Goal: Task Accomplishment & Management: Manage account settings

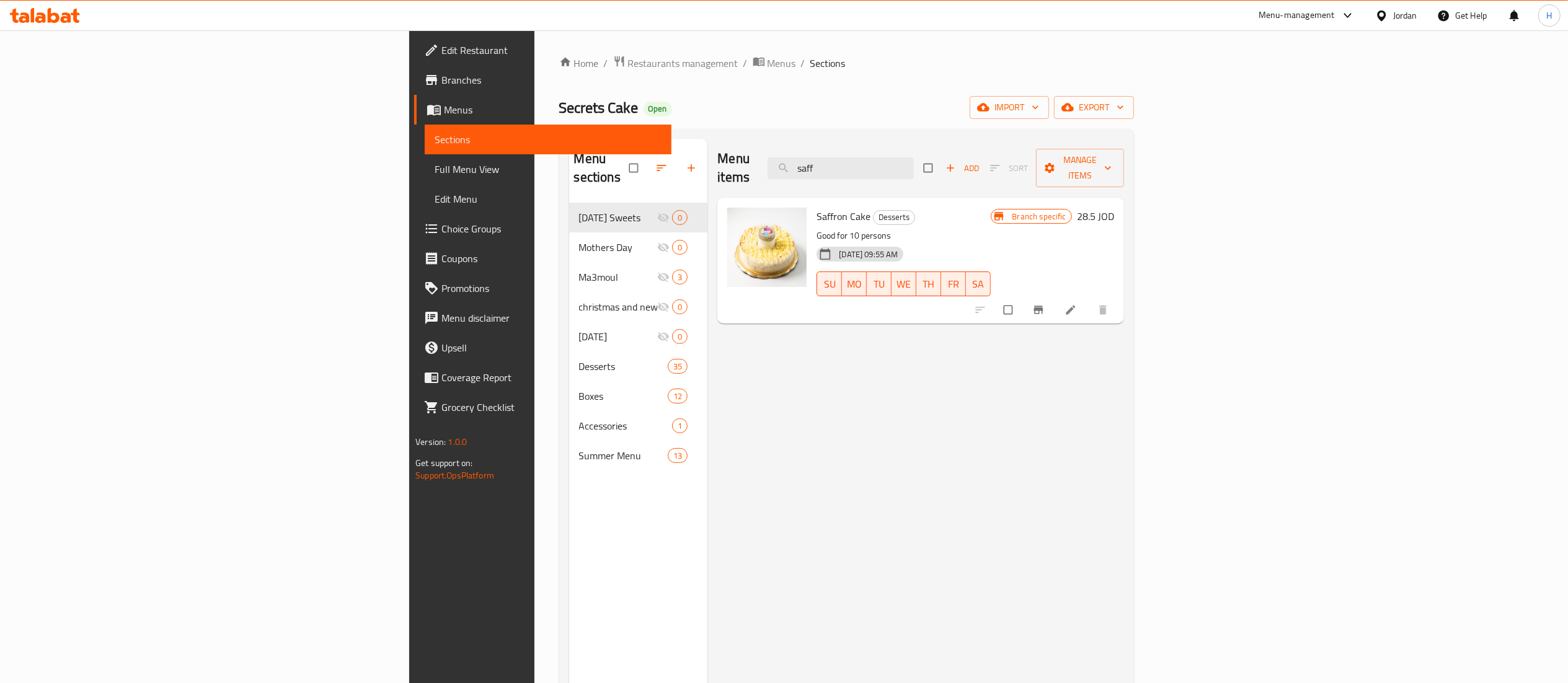
click at [441, 73] on span "Branches" at bounding box center [551, 80] width 220 height 15
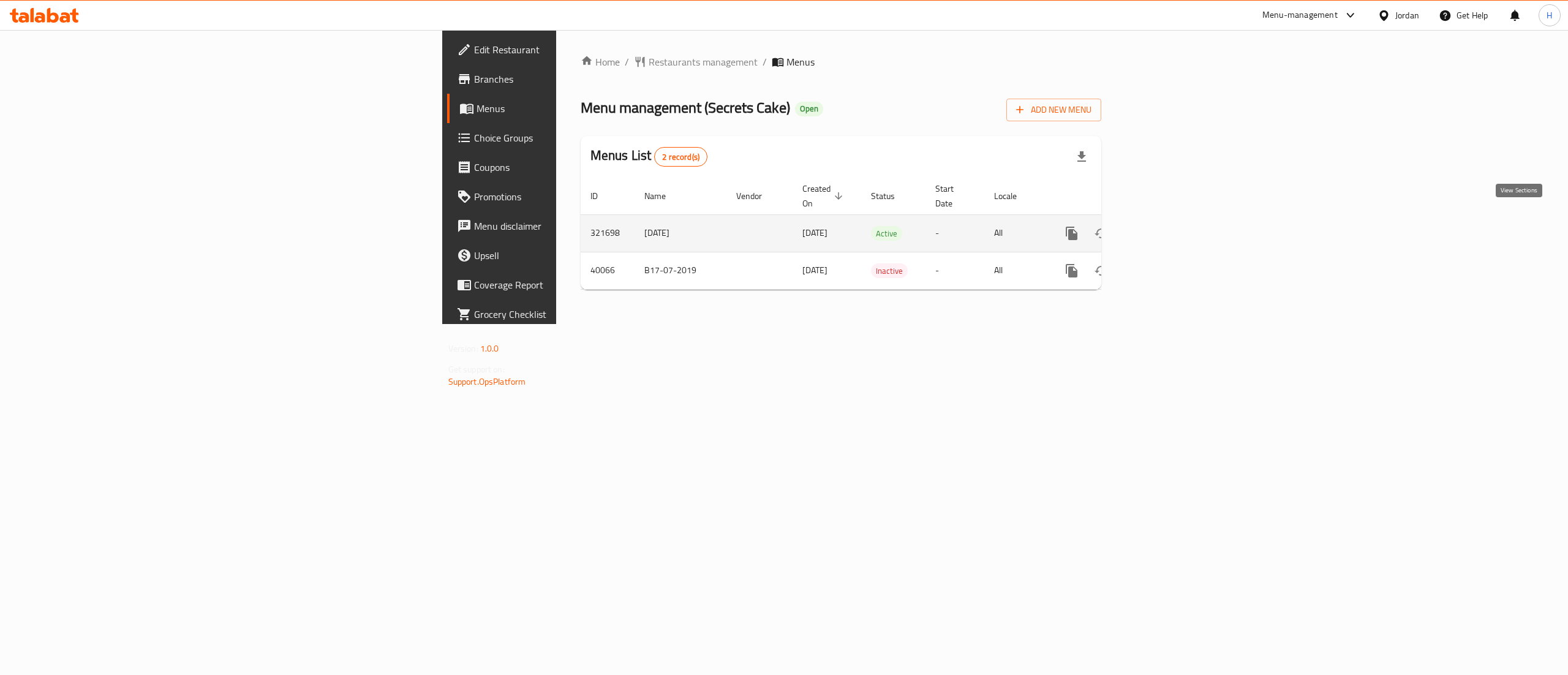
click at [1168, 226] on icon "enhanced table" at bounding box center [1160, 233] width 15 height 15
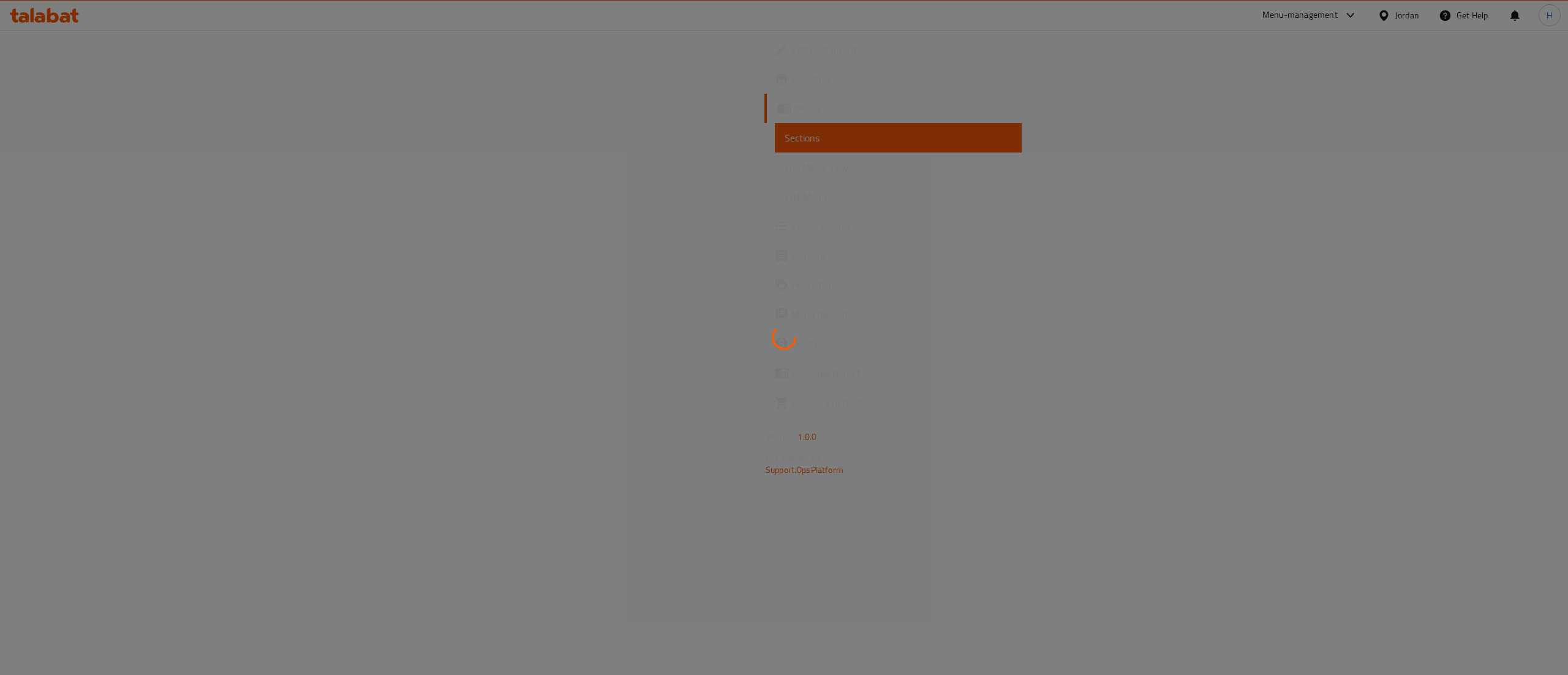
click at [1523, 219] on div at bounding box center [784, 337] width 1568 height 675
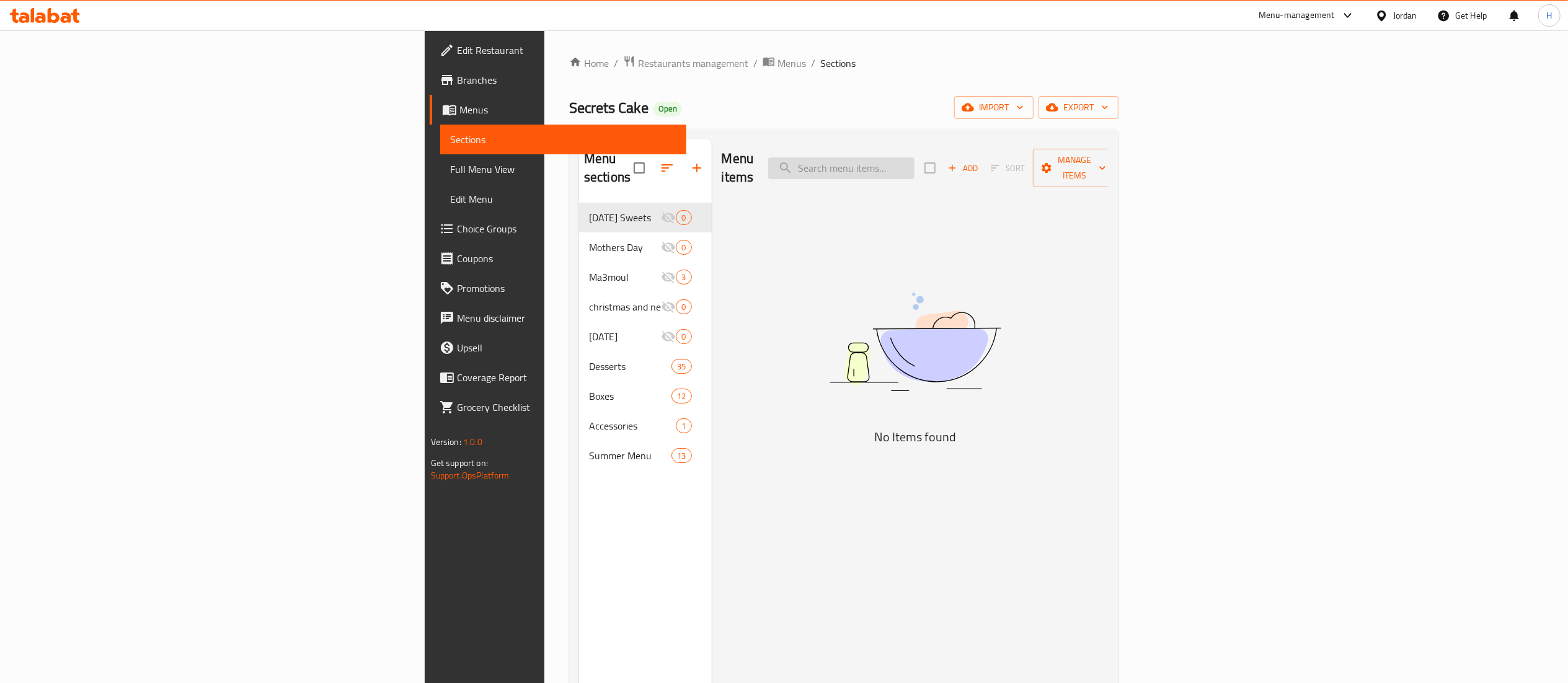
click at [914, 165] on input "search" at bounding box center [841, 168] width 146 height 22
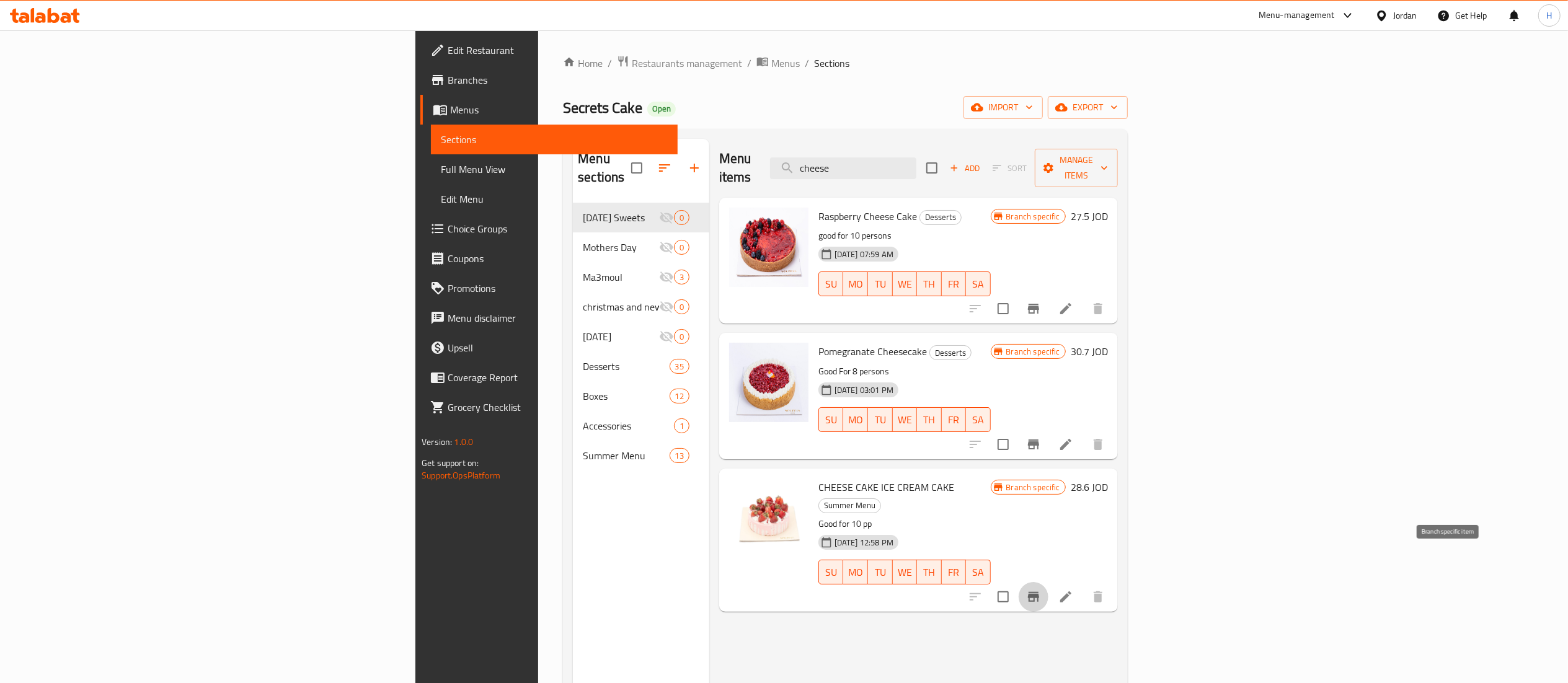
click at [1041, 590] on icon "Branch-specific-item" at bounding box center [1034, 597] width 15 height 15
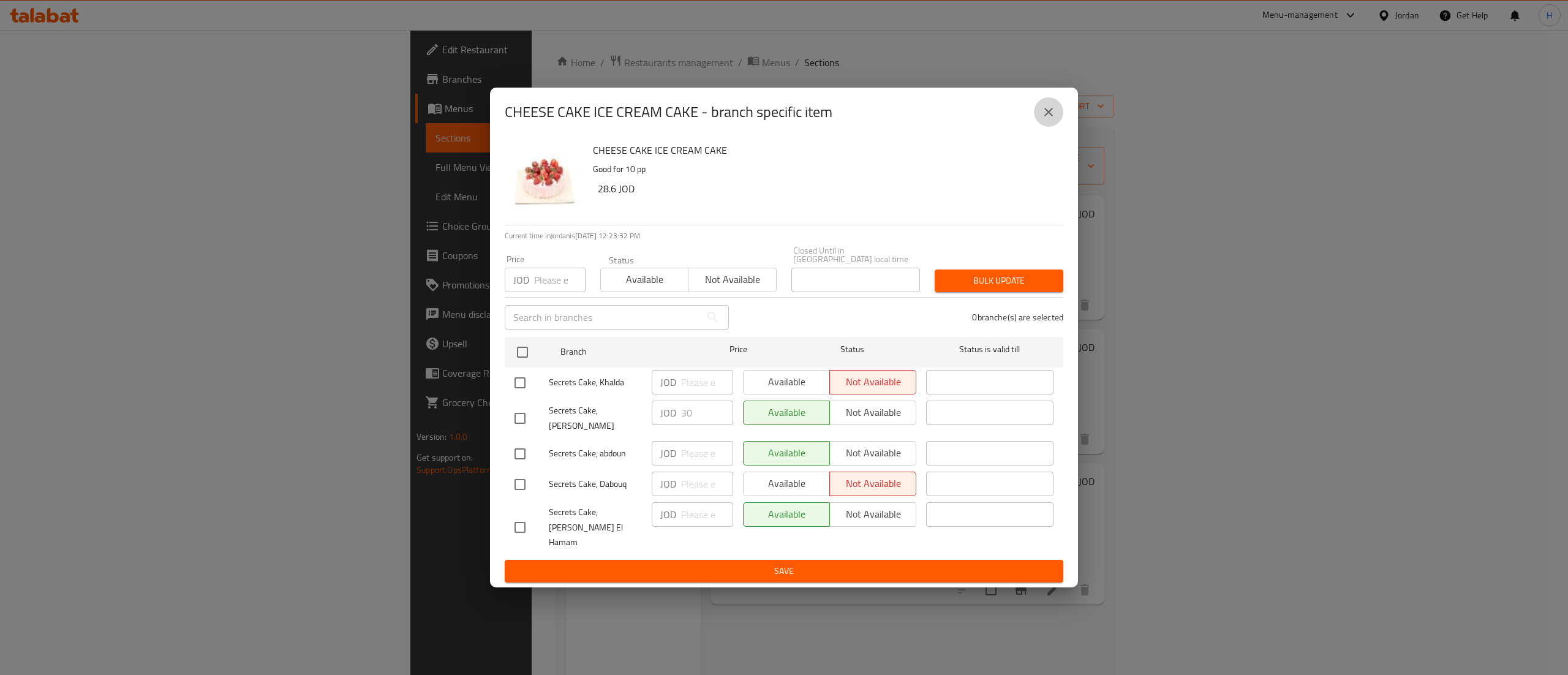
click at [1045, 119] on icon "close" at bounding box center [1049, 112] width 15 height 15
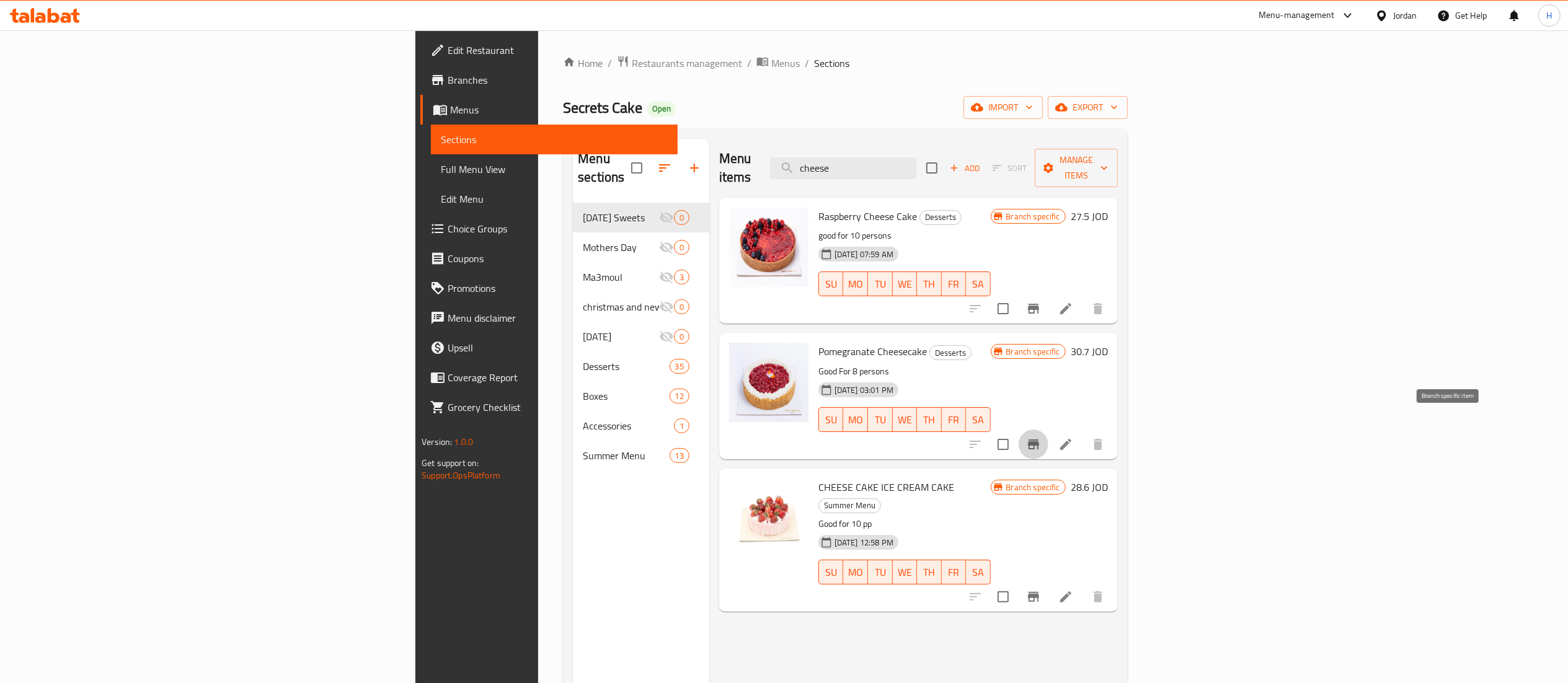
click at [1039, 439] on icon "Branch-specific-item" at bounding box center [1034, 444] width 11 height 10
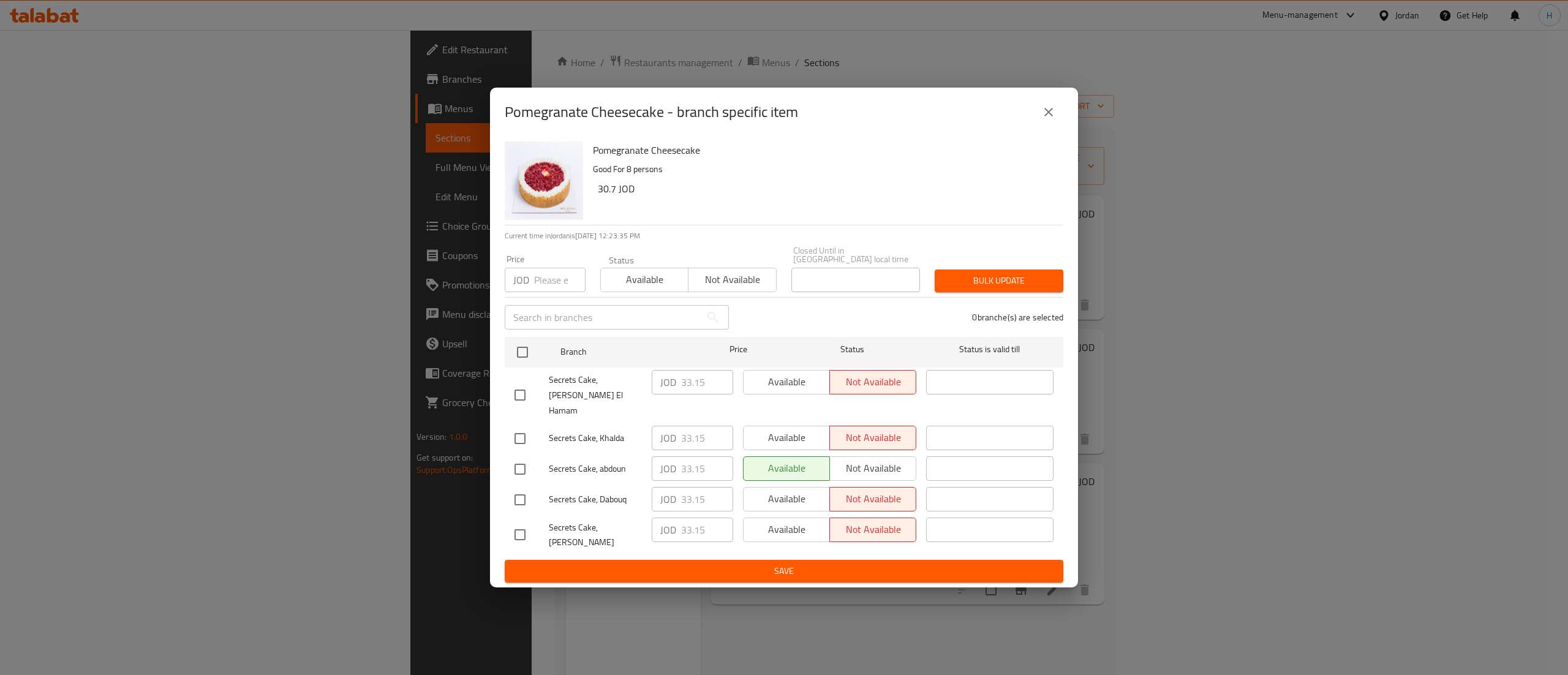
click at [1055, 119] on icon "close" at bounding box center [1049, 112] width 15 height 15
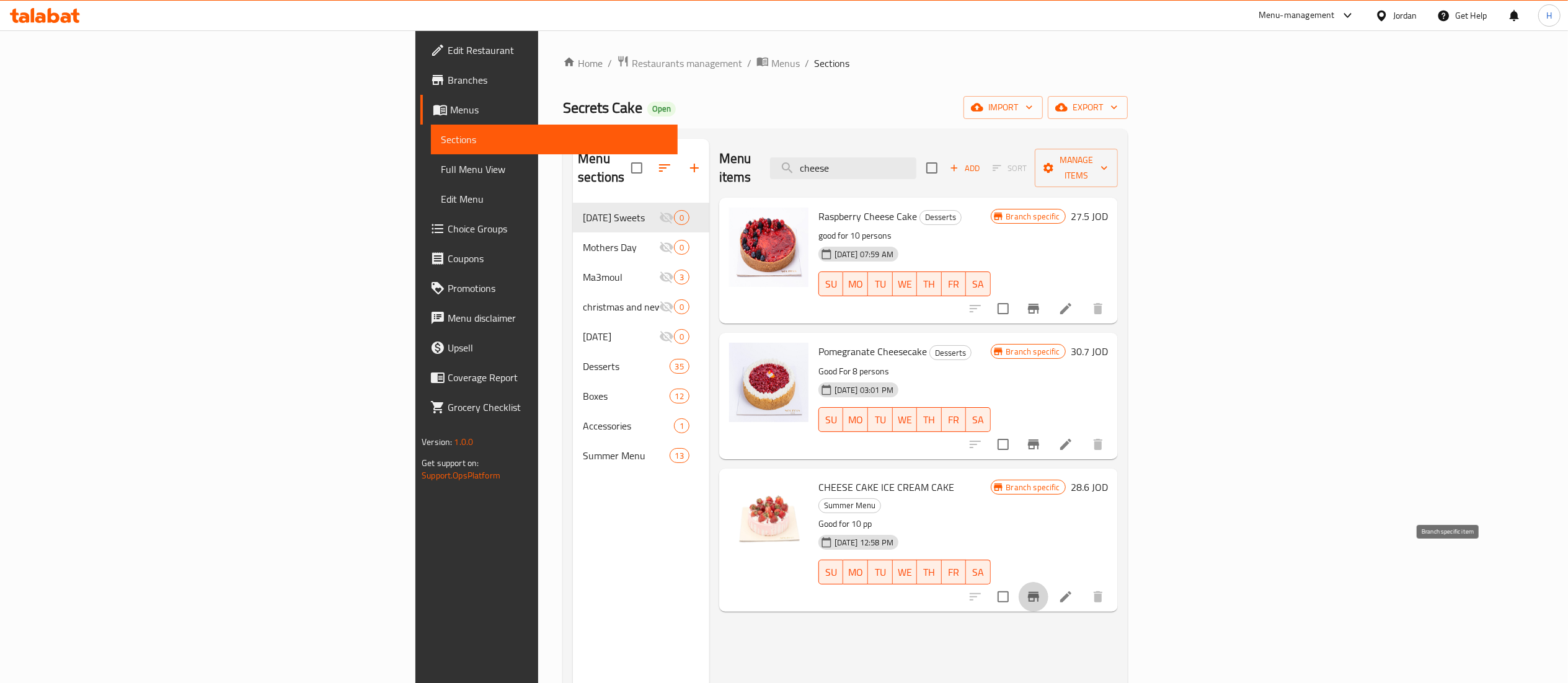
click at [1039, 592] on icon "Branch-specific-item" at bounding box center [1034, 597] width 11 height 10
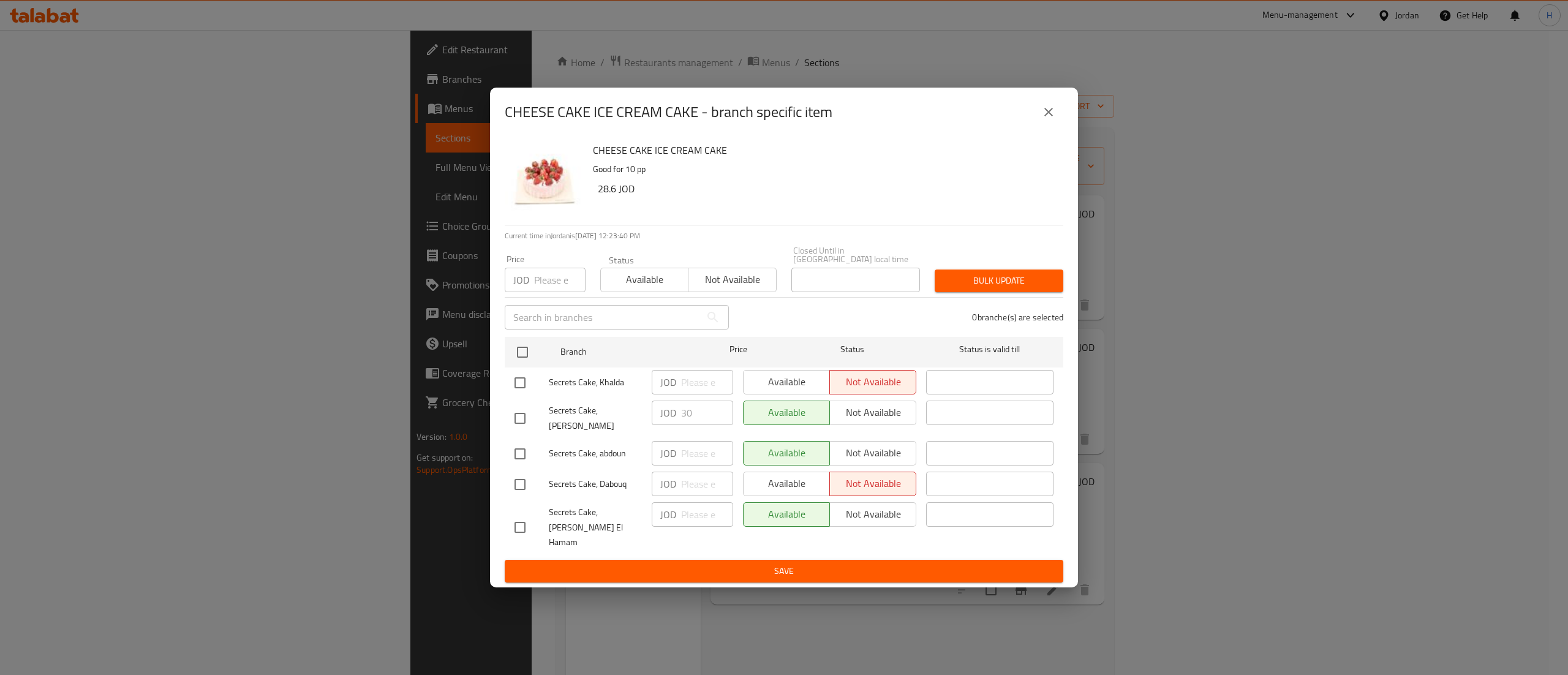
click at [1052, 119] on icon "close" at bounding box center [1049, 112] width 15 height 15
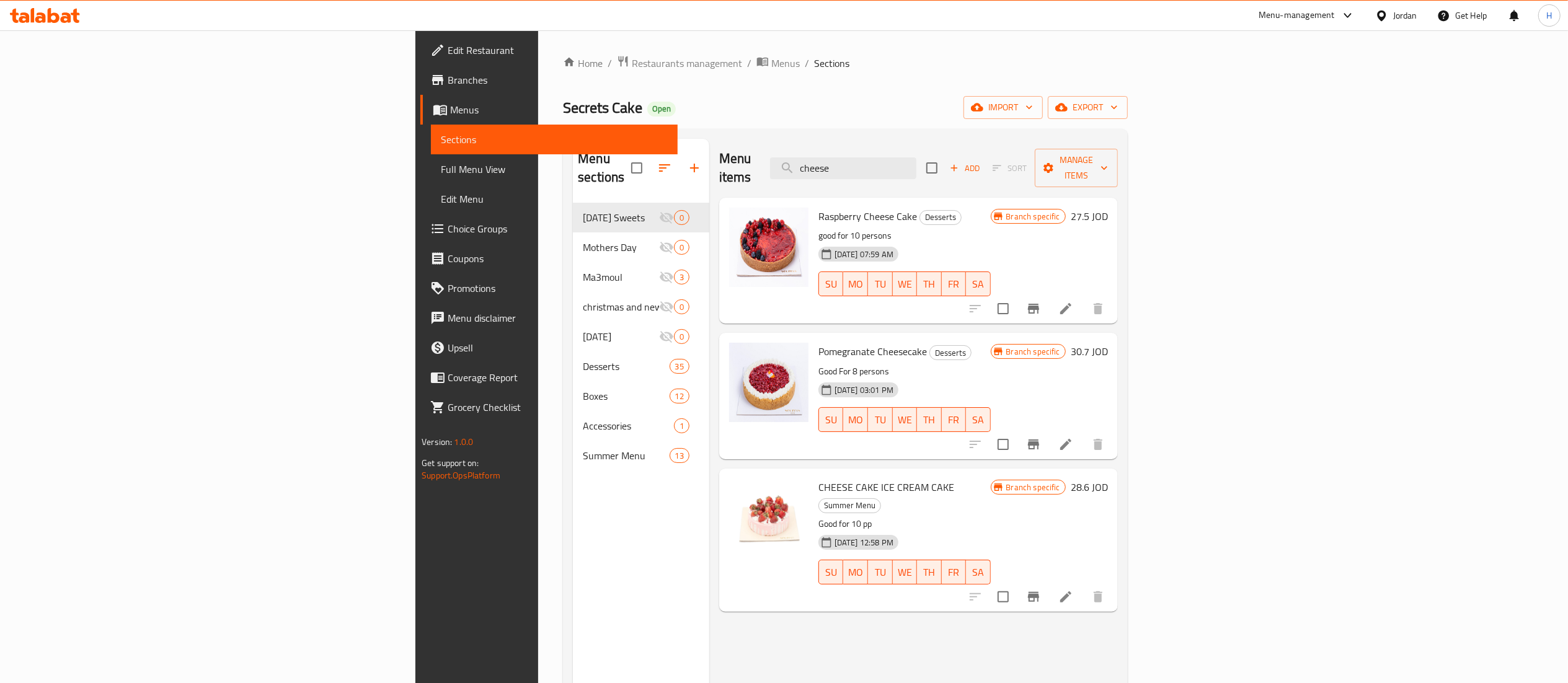
drag, startPoint x: 1006, startPoint y: 154, endPoint x: 774, endPoint y: 173, distance: 232.8
click at [774, 173] on div "Menu items cheese Add Sort Manage items" at bounding box center [919, 168] width 399 height 59
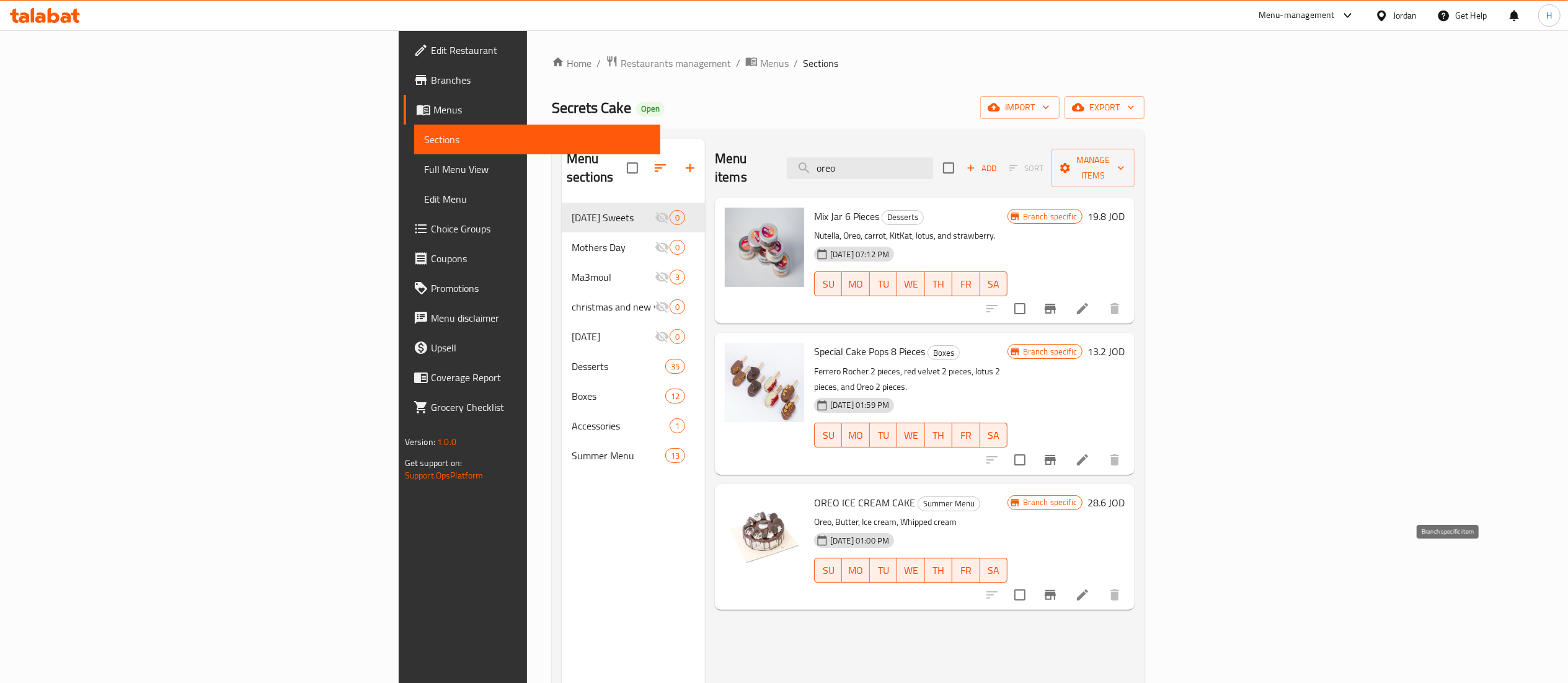
click at [1058, 588] on icon "Branch-specific-item" at bounding box center [1050, 595] width 15 height 15
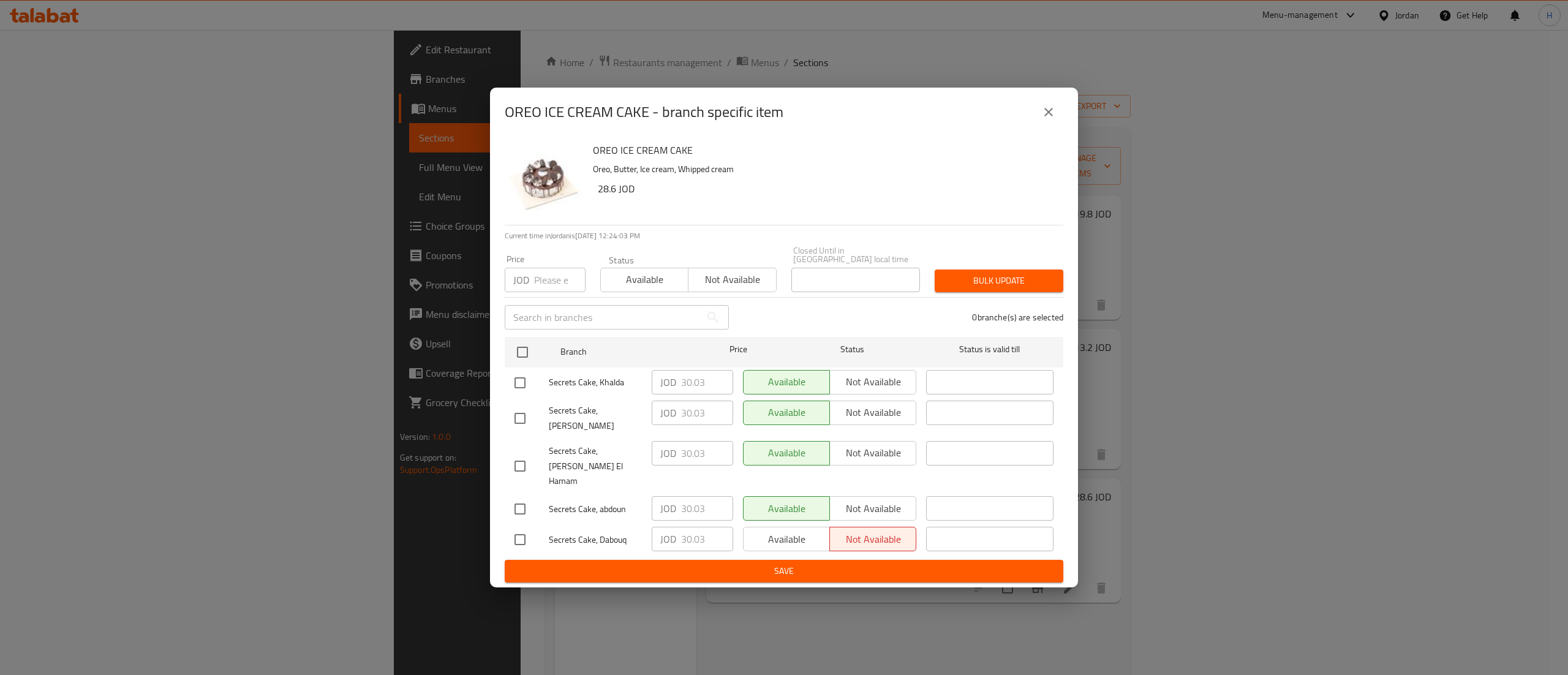
click at [1048, 117] on icon "close" at bounding box center [1048, 112] width 9 height 9
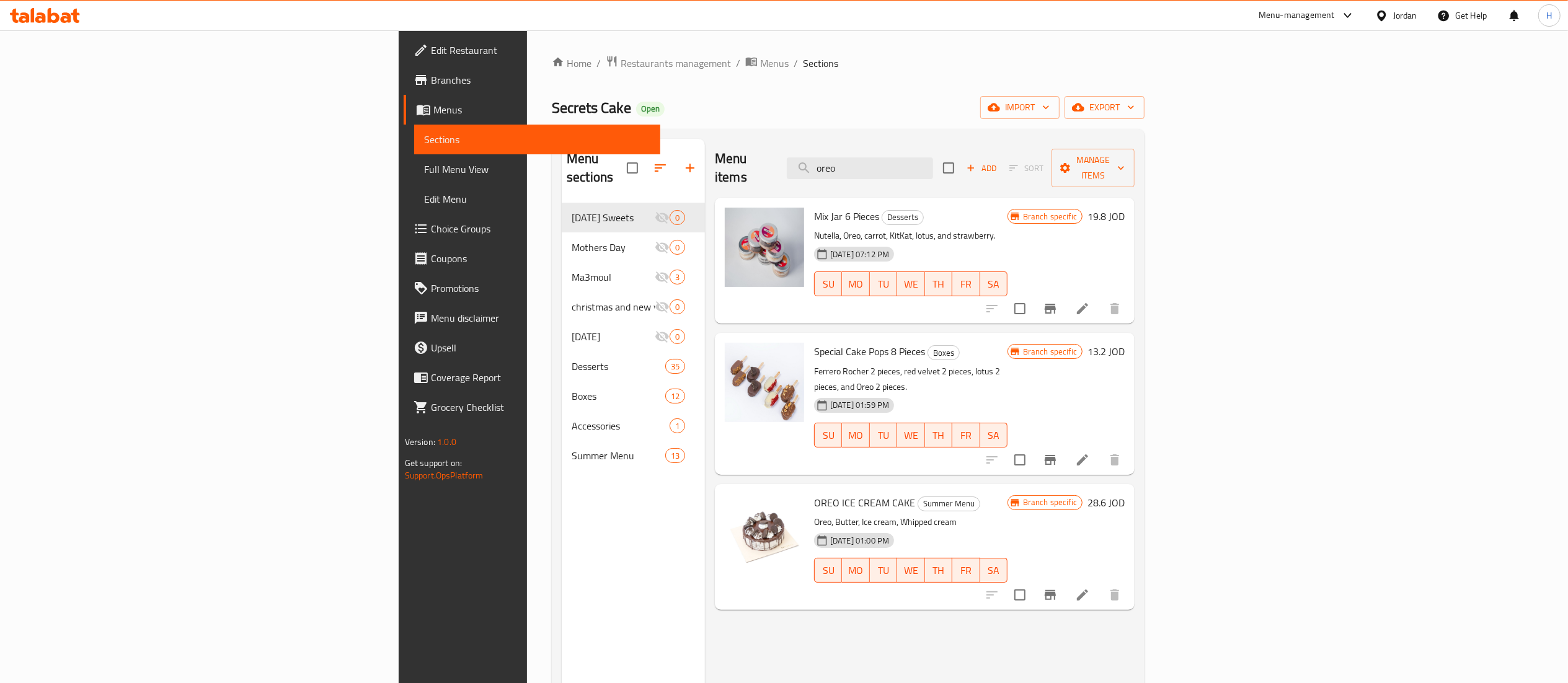
drag, startPoint x: 991, startPoint y: 168, endPoint x: 897, endPoint y: 177, distance: 94.4
click at [897, 177] on div "Menu items oreo Add Sort Manage items" at bounding box center [925, 168] width 420 height 59
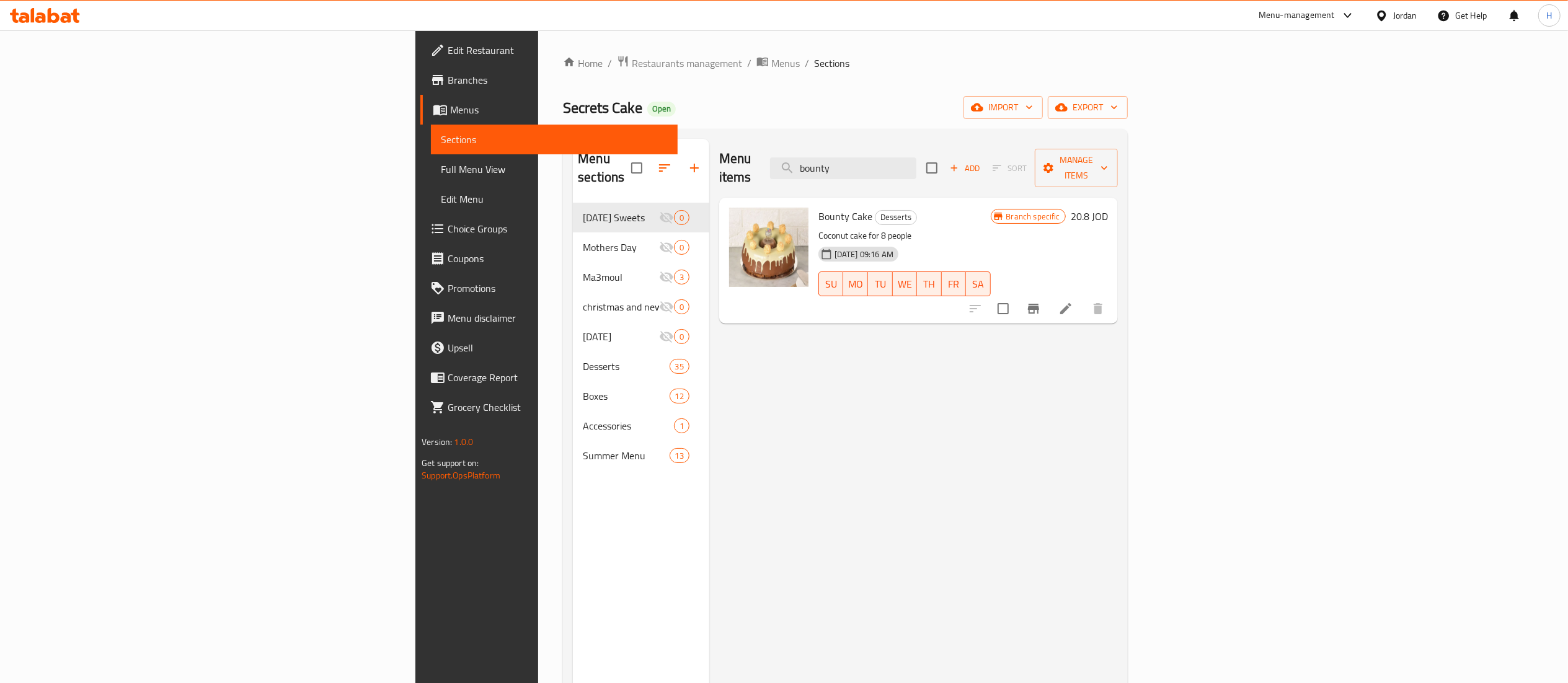
type input "bounty"
click at [1041, 301] on icon "Branch-specific-item" at bounding box center [1034, 309] width 15 height 15
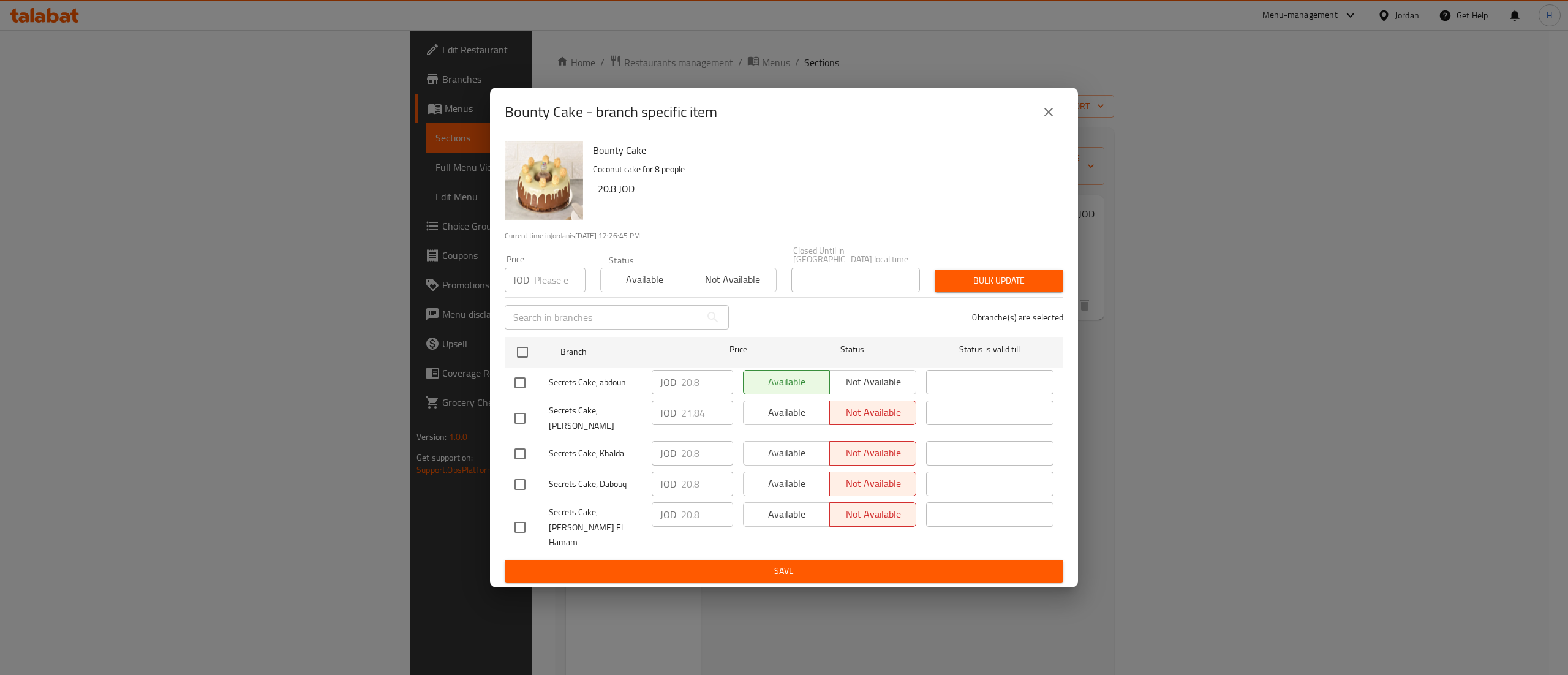
click at [1049, 119] on icon "close" at bounding box center [1049, 112] width 15 height 15
